Goal: Navigation & Orientation: Find specific page/section

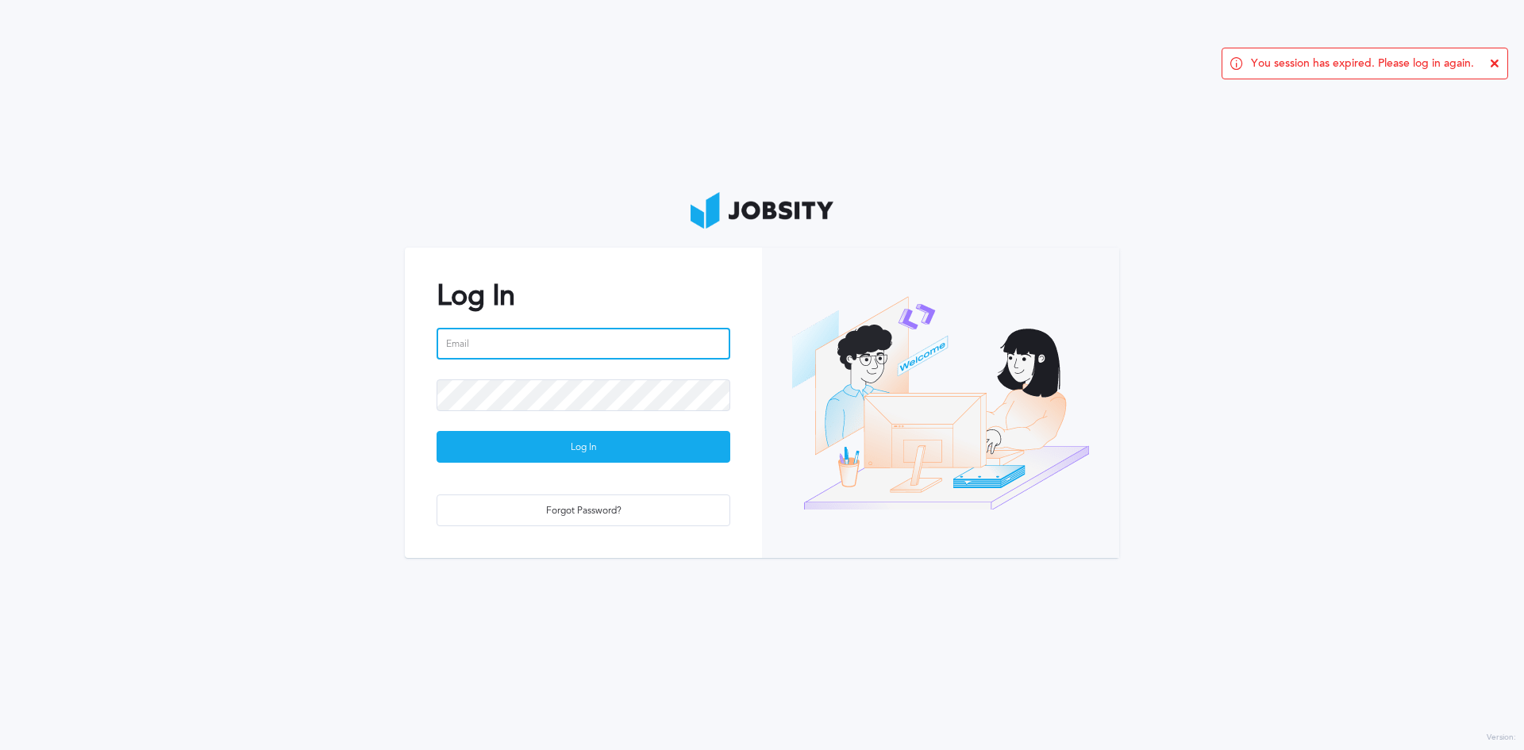
click at [526, 340] on input "email" at bounding box center [584, 344] width 294 height 32
type input "[PERSON_NAME][EMAIL_ADDRESS][DOMAIN_NAME]"
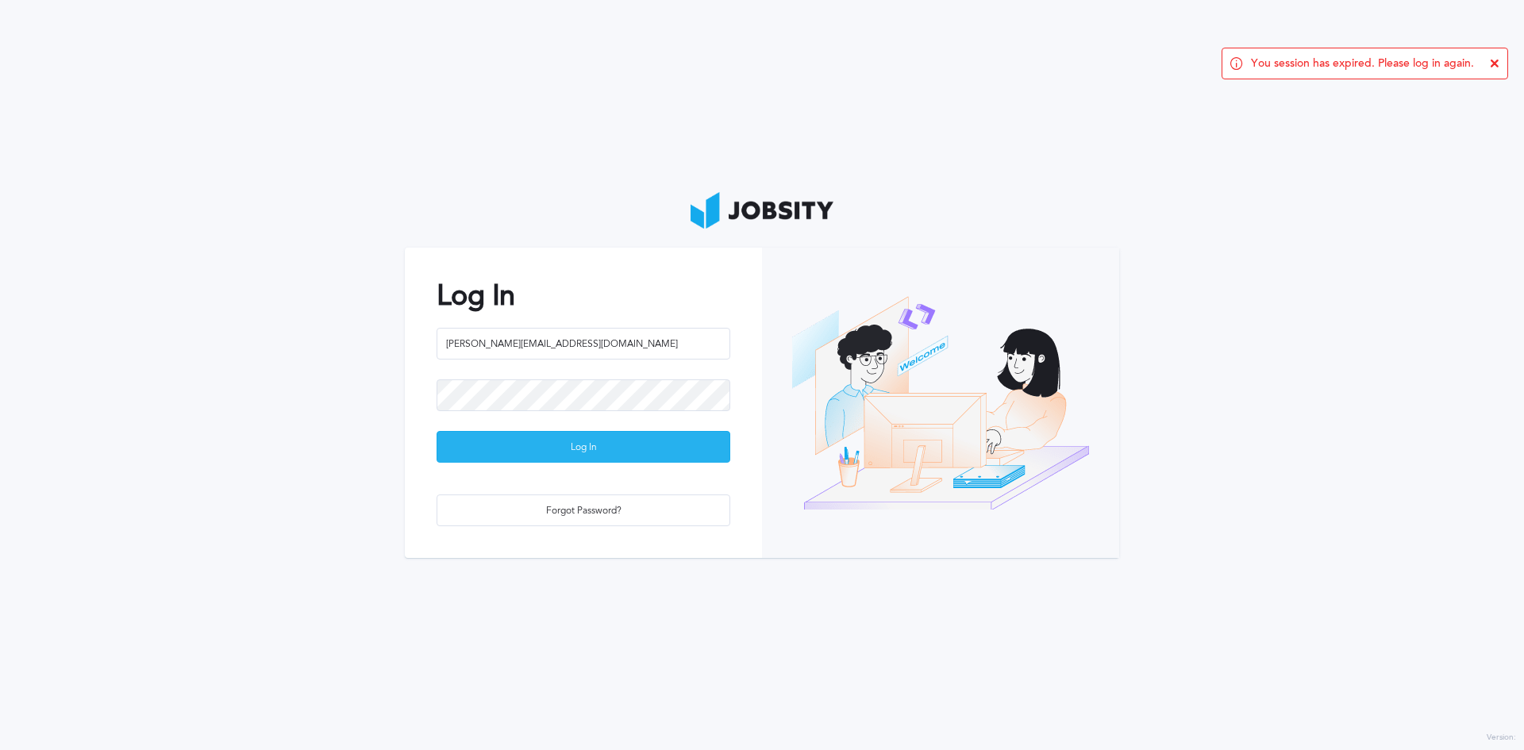
click at [662, 447] on div "Log In" at bounding box center [583, 448] width 292 height 32
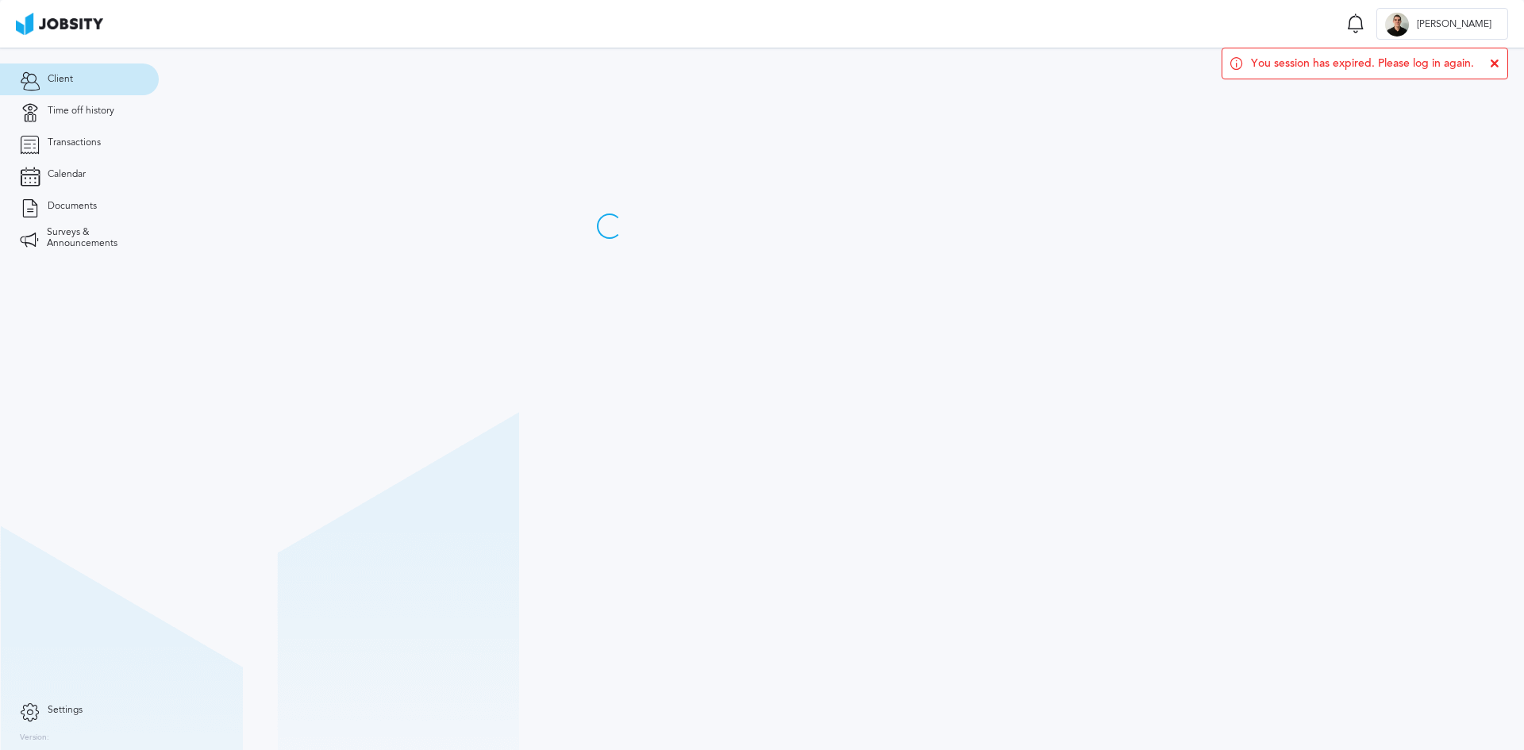
click at [1494, 66] on icon at bounding box center [1495, 64] width 10 height 10
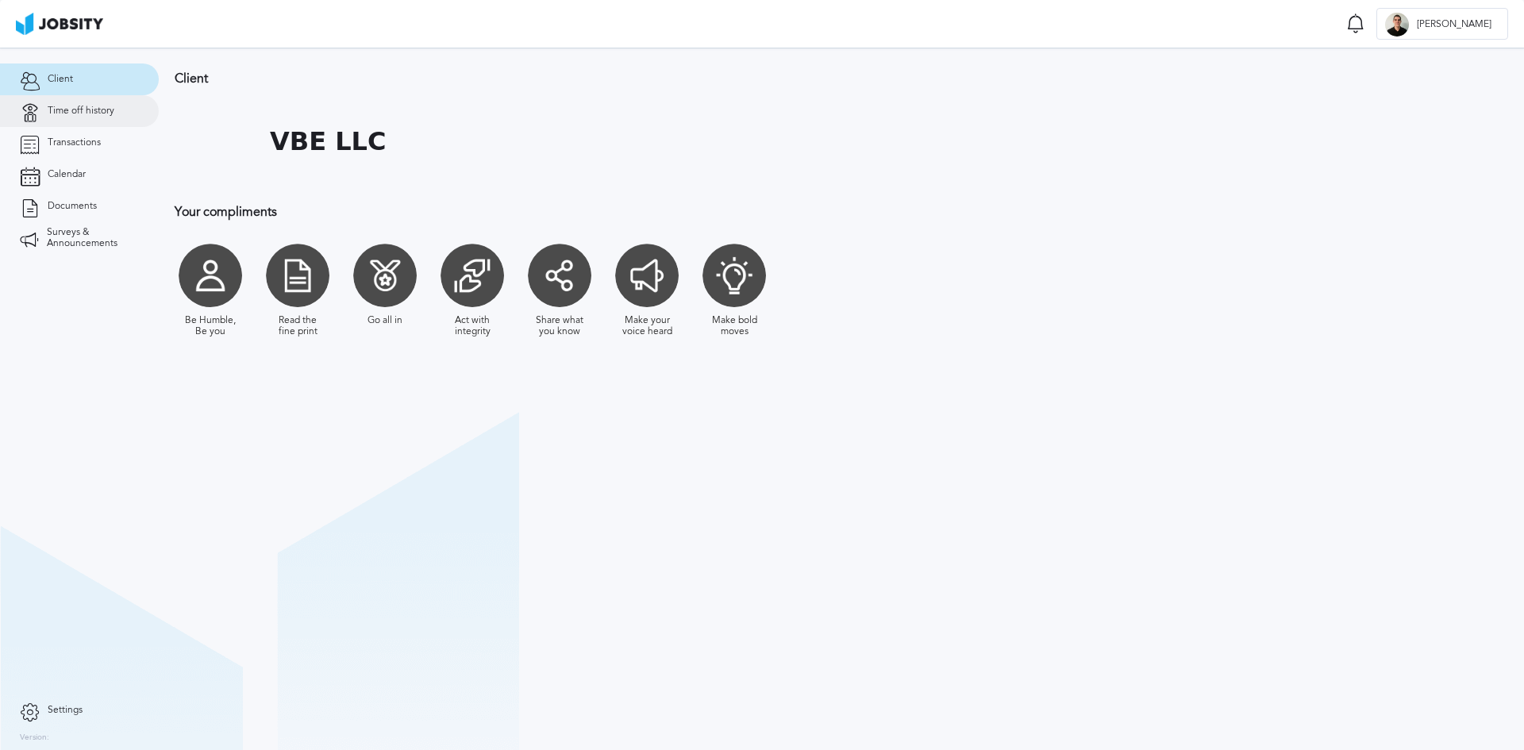
click at [102, 114] on span "Time off history" at bounding box center [81, 111] width 67 height 11
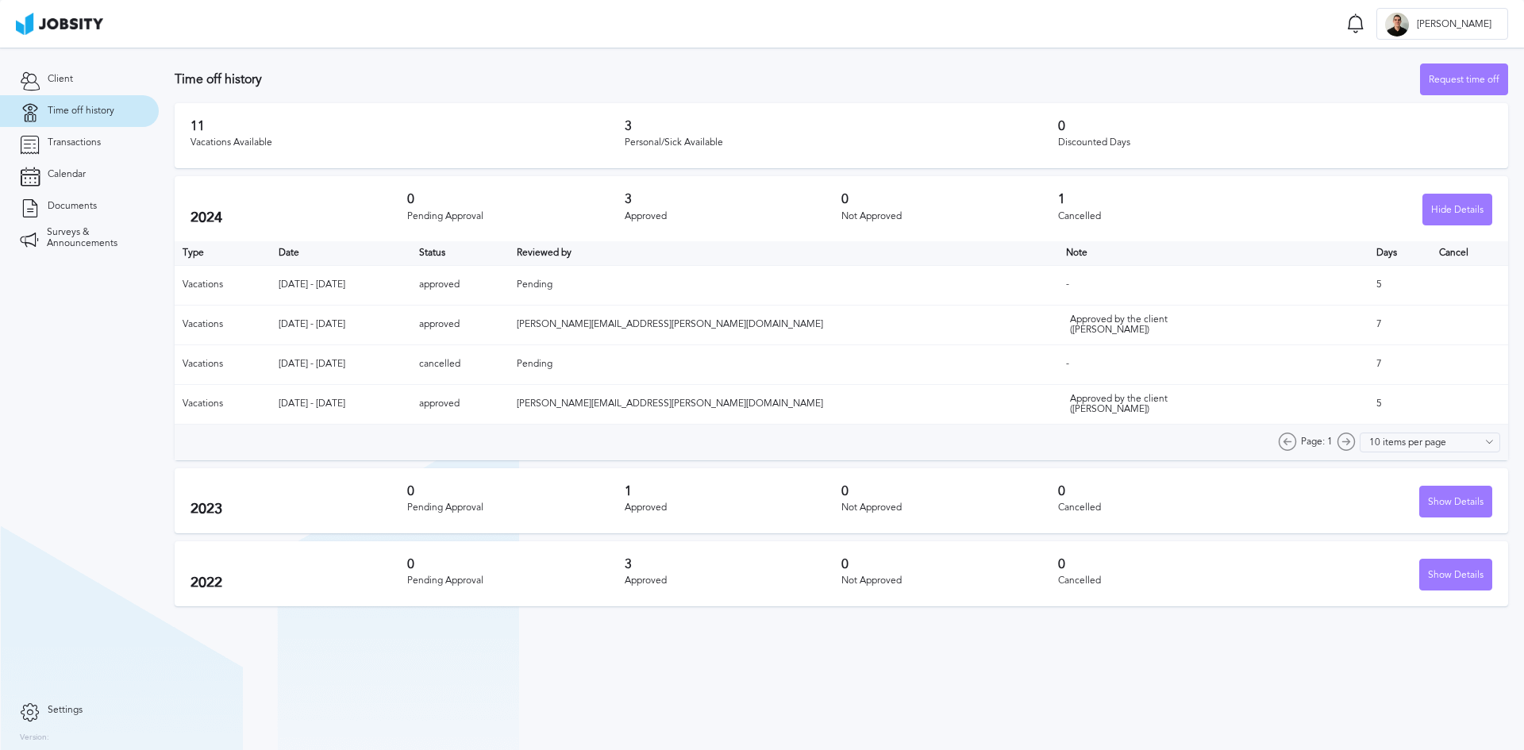
click at [428, 71] on div "Time off history Request time off" at bounding box center [841, 79] width 1333 height 32
click at [85, 160] on link "Calendar" at bounding box center [79, 175] width 159 height 32
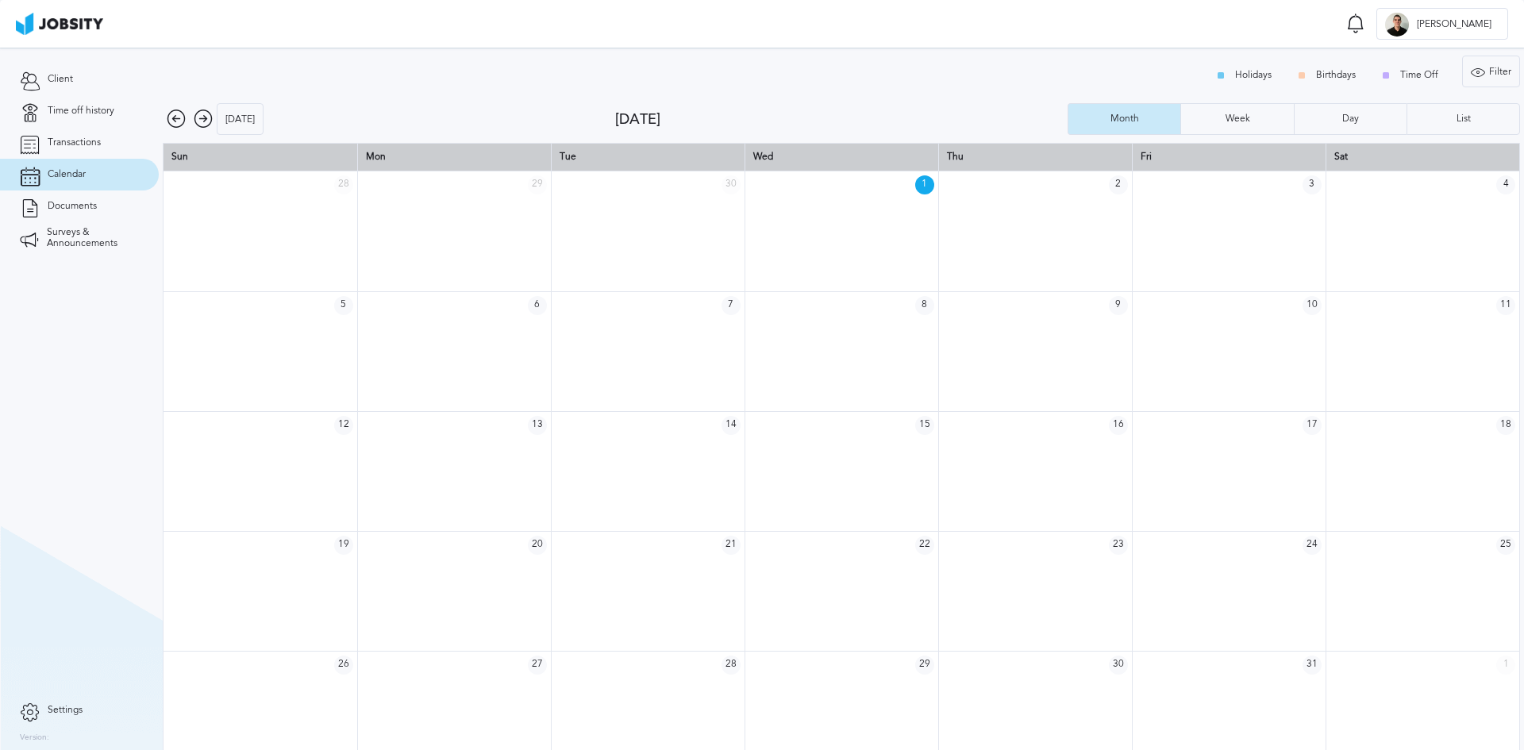
click at [203, 118] on icon at bounding box center [203, 119] width 19 height 19
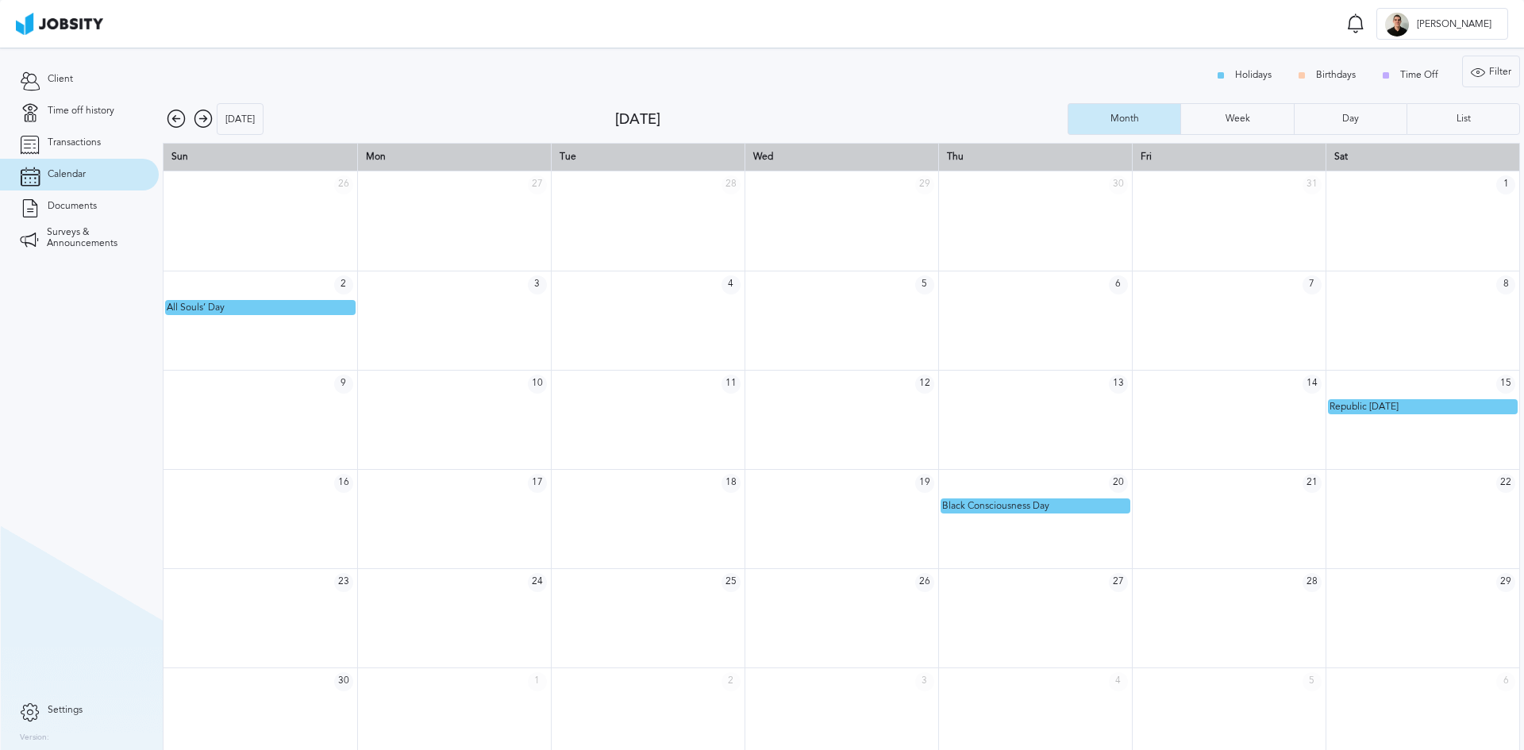
click at [205, 121] on icon at bounding box center [203, 119] width 19 height 19
